Goal: Task Accomplishment & Management: Complete application form

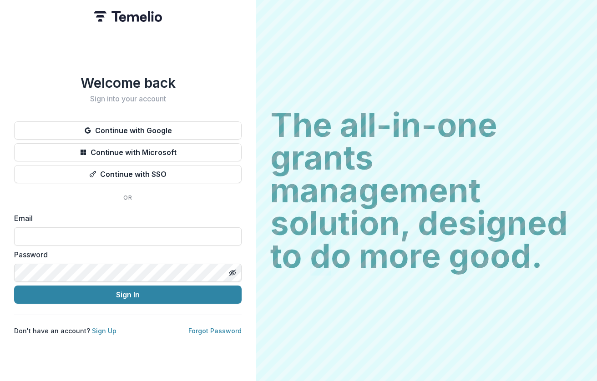
drag, startPoint x: 319, startPoint y: 311, endPoint x: 307, endPoint y: 302, distance: 14.6
click at [307, 302] on div "The all-in-one grants management solution, designed to do more good. The all-in…" at bounding box center [426, 190] width 341 height 381
click at [107, 258] on div "Password" at bounding box center [128, 265] width 228 height 33
click at [87, 235] on input at bounding box center [128, 237] width 228 height 18
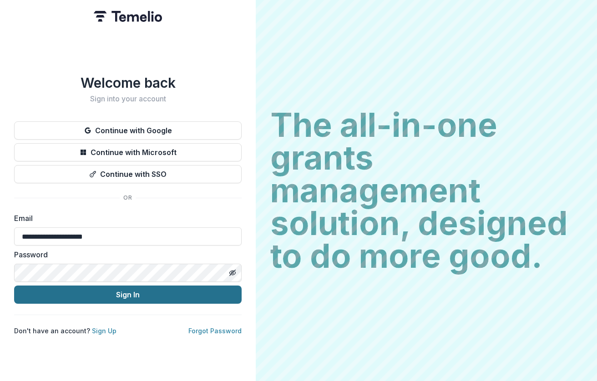
click at [89, 292] on button "Sign In" at bounding box center [128, 295] width 228 height 18
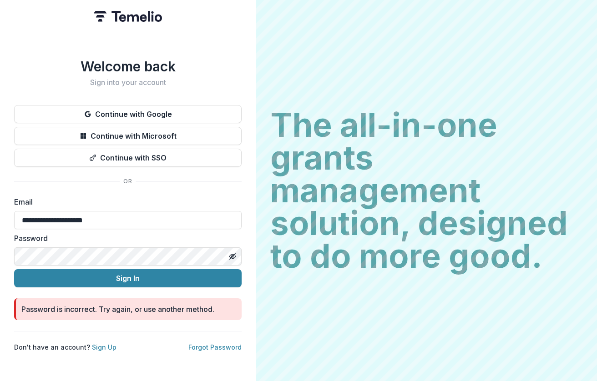
drag, startPoint x: 320, startPoint y: 317, endPoint x: 126, endPoint y: 263, distance: 201.0
click at [311, 316] on div "The all-in-one grants management solution, designed to do more good. The all-in…" at bounding box center [426, 190] width 341 height 381
click at [123, 219] on input "**********" at bounding box center [128, 220] width 228 height 18
paste input
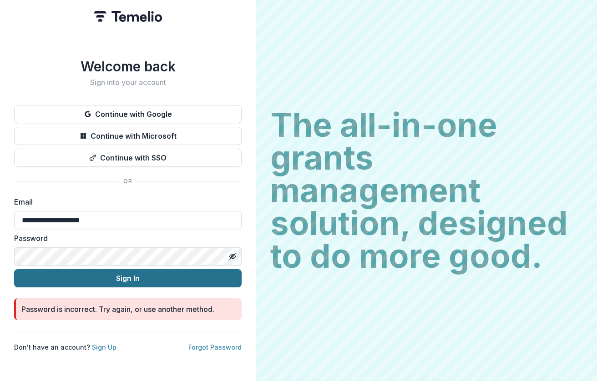
type input "**********"
click at [207, 272] on button "Sign In" at bounding box center [128, 278] width 228 height 18
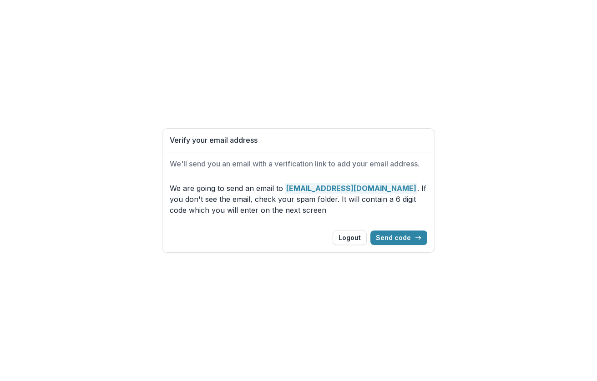
click at [422, 216] on p "We are going to send an email to [EMAIL_ADDRESS][DOMAIN_NAME] . If you don't se…" at bounding box center [299, 199] width 258 height 33
click at [71, 141] on div "Verify your email address We'll send you an email with a verification link to a…" at bounding box center [298, 190] width 597 height 381
drag, startPoint x: 83, startPoint y: 240, endPoint x: 169, endPoint y: 242, distance: 86.0
click at [88, 240] on div "Verify your email address We'll send you an email with a verification link to a…" at bounding box center [298, 190] width 597 height 381
click at [402, 240] on button "Send code" at bounding box center [398, 238] width 57 height 15
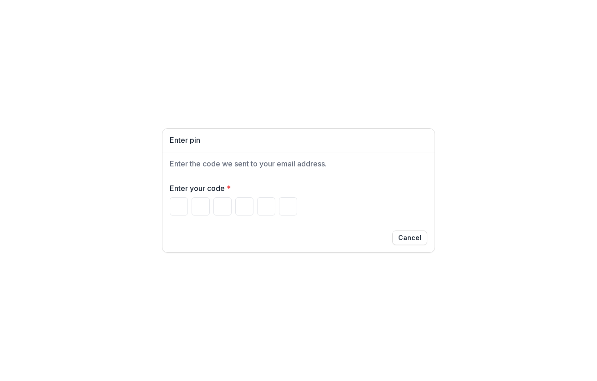
click at [93, 83] on div "Enter pin Enter the code we sent to your email address. Enter your code * Cancel" at bounding box center [298, 190] width 597 height 381
drag, startPoint x: 132, startPoint y: 197, endPoint x: 143, endPoint y: 195, distance: 11.5
click at [132, 196] on div "Enter pin Enter the code we sent to your email address. Enter your code * Cancel" at bounding box center [298, 190] width 597 height 381
click at [218, 212] on input "Please enter your pin code" at bounding box center [222, 207] width 18 height 18
paste input "******"
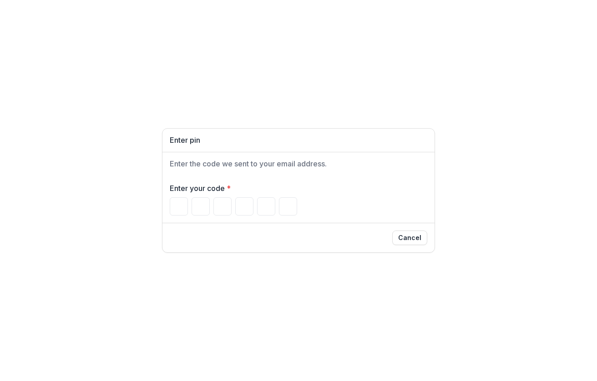
type input "******"
type input "*"
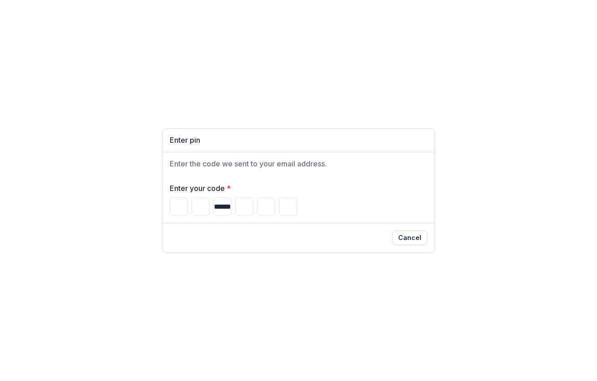
type input "*"
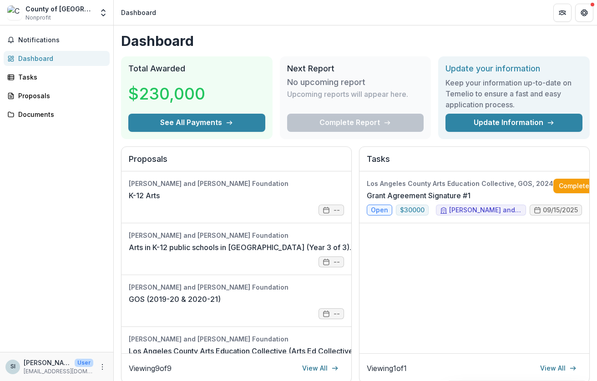
scroll to position [0, 8]
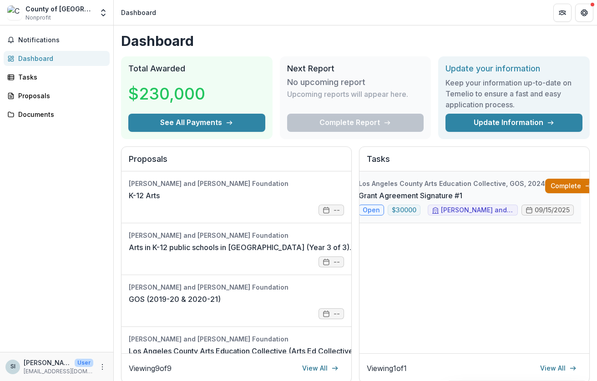
click at [566, 188] on link "Complete" at bounding box center [571, 186] width 52 height 15
